Goal: Task Accomplishment & Management: Use online tool/utility

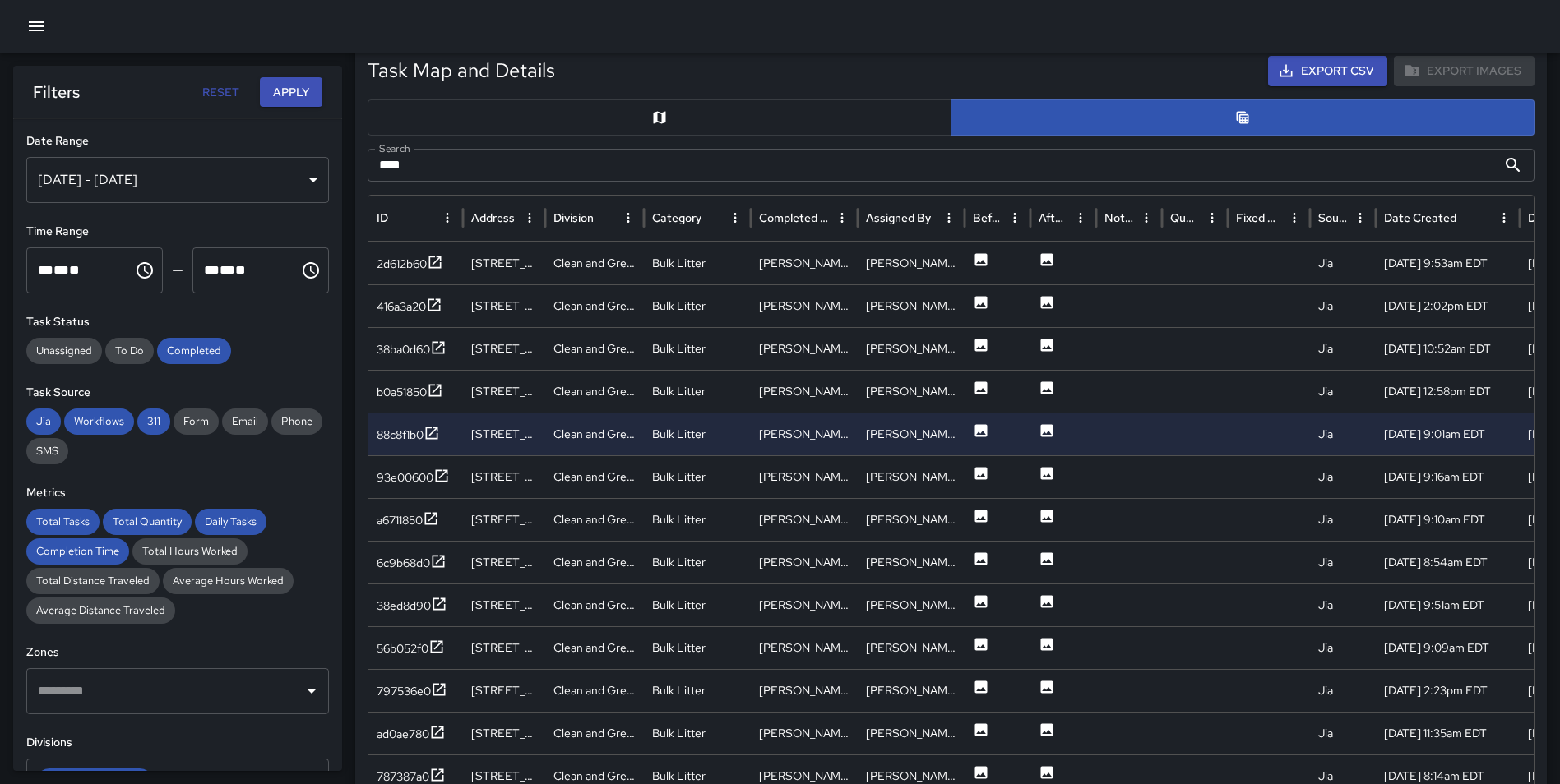
scroll to position [137, 0]
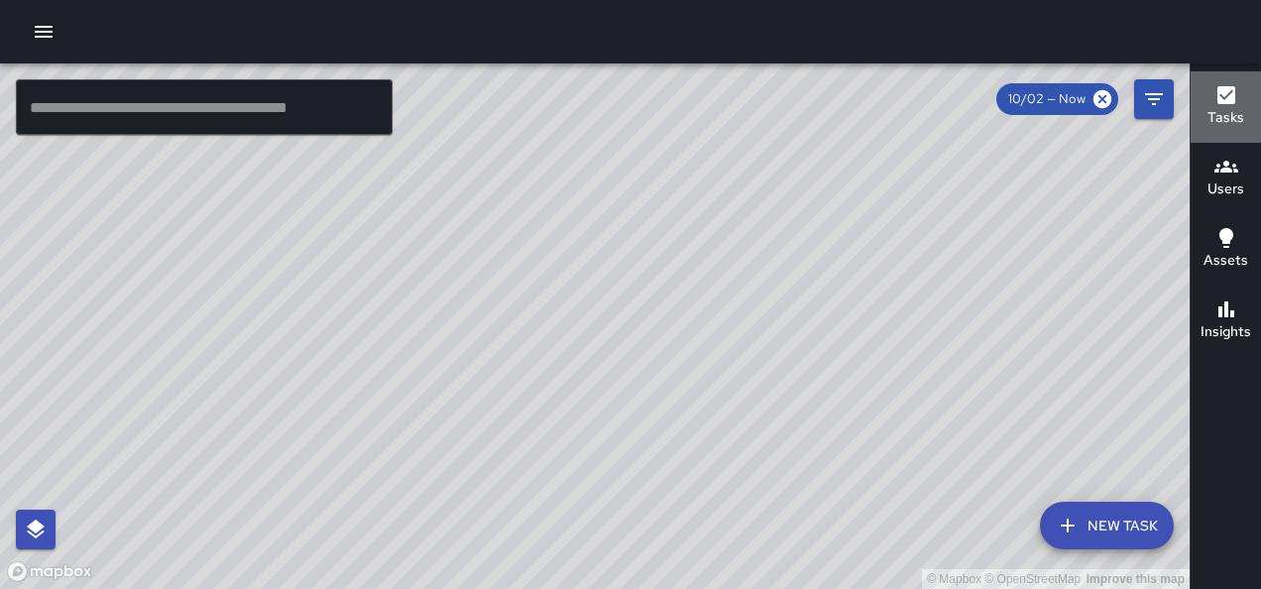
click at [1228, 115] on h6 "Tasks" at bounding box center [1225, 118] width 37 height 22
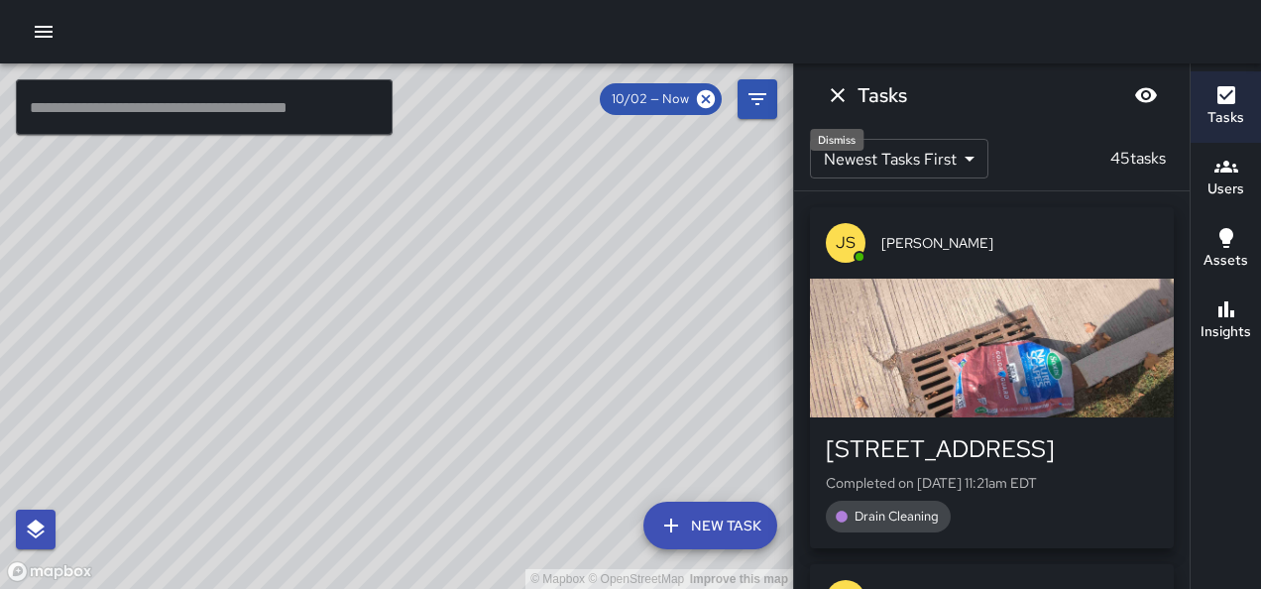
click at [836, 110] on button "Dismiss" at bounding box center [838, 95] width 40 height 40
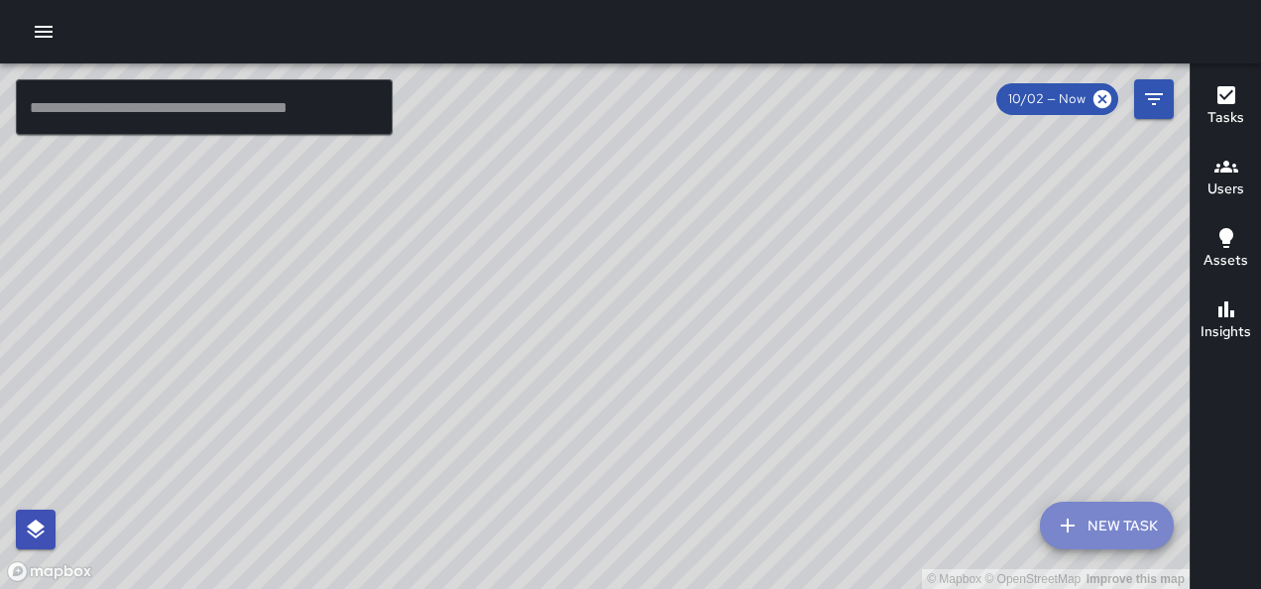
click at [1102, 517] on button "New Task" at bounding box center [1107, 525] width 134 height 48
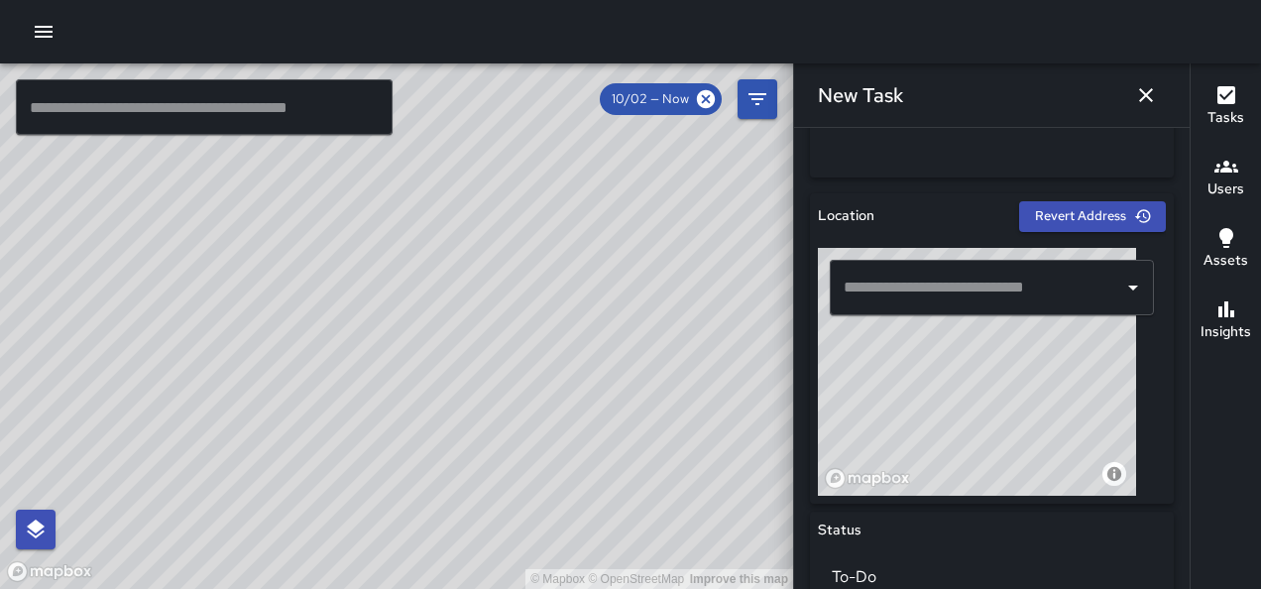
scroll to position [614, 0]
